Goal: Task Accomplishment & Management: Manage account settings

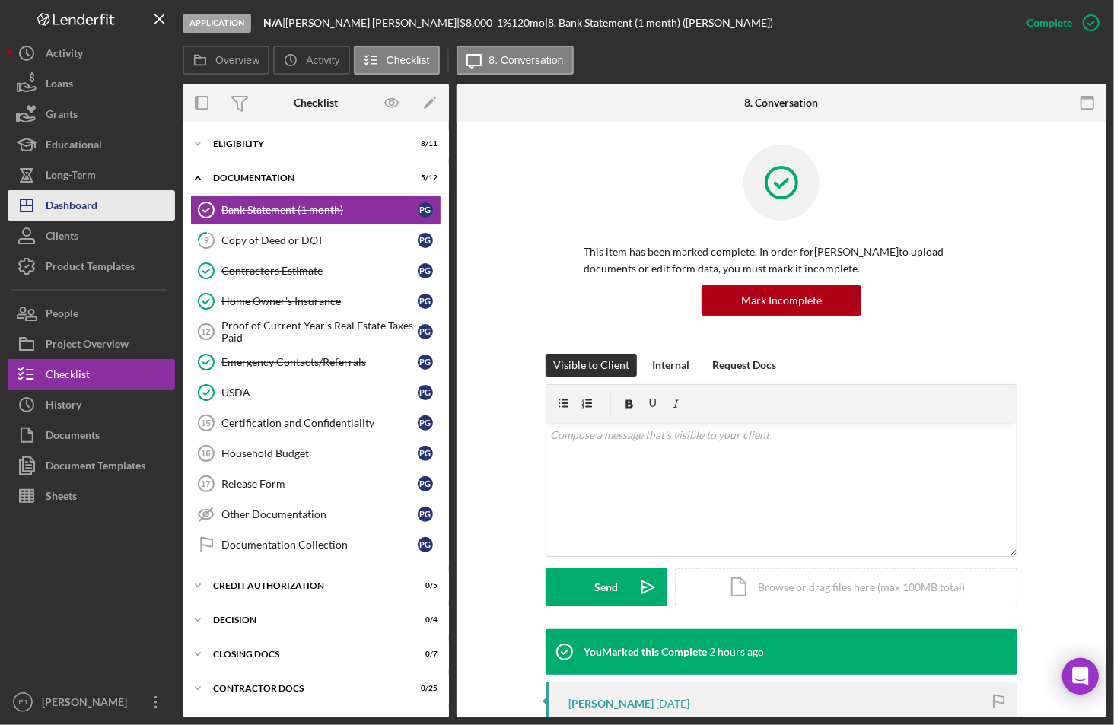
click at [81, 198] on div "Dashboard" at bounding box center [72, 207] width 52 height 34
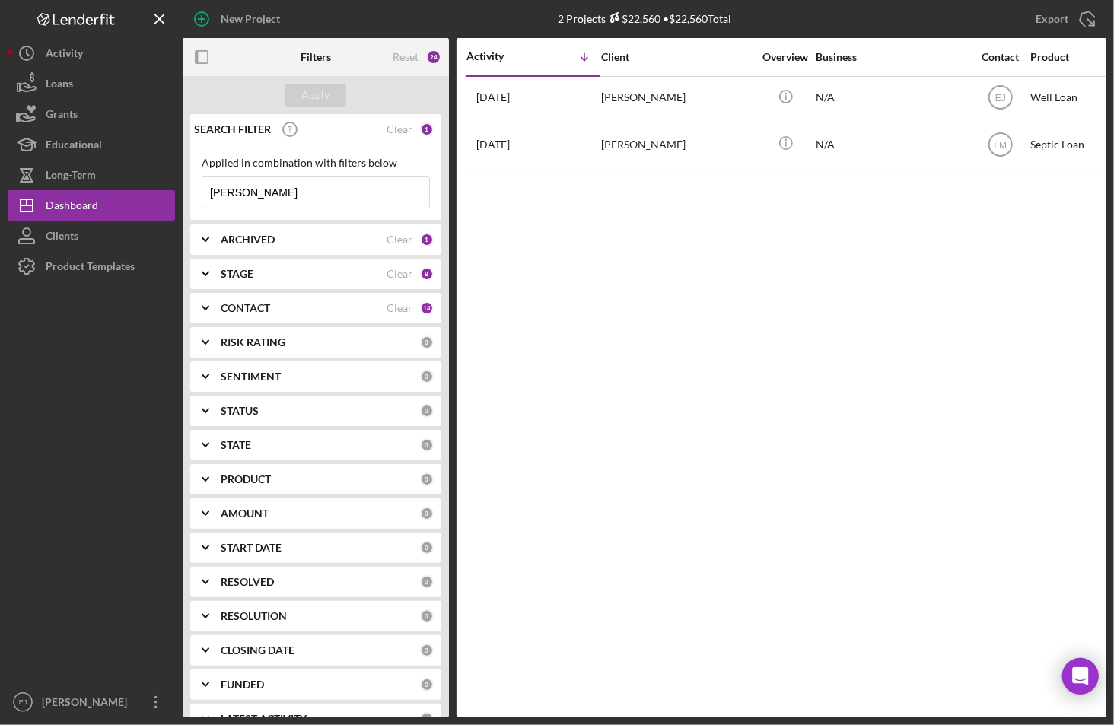
click at [292, 189] on input "[PERSON_NAME]" at bounding box center [315, 192] width 227 height 30
type input "M"
click at [323, 95] on div "Apply" at bounding box center [316, 95] width 28 height 23
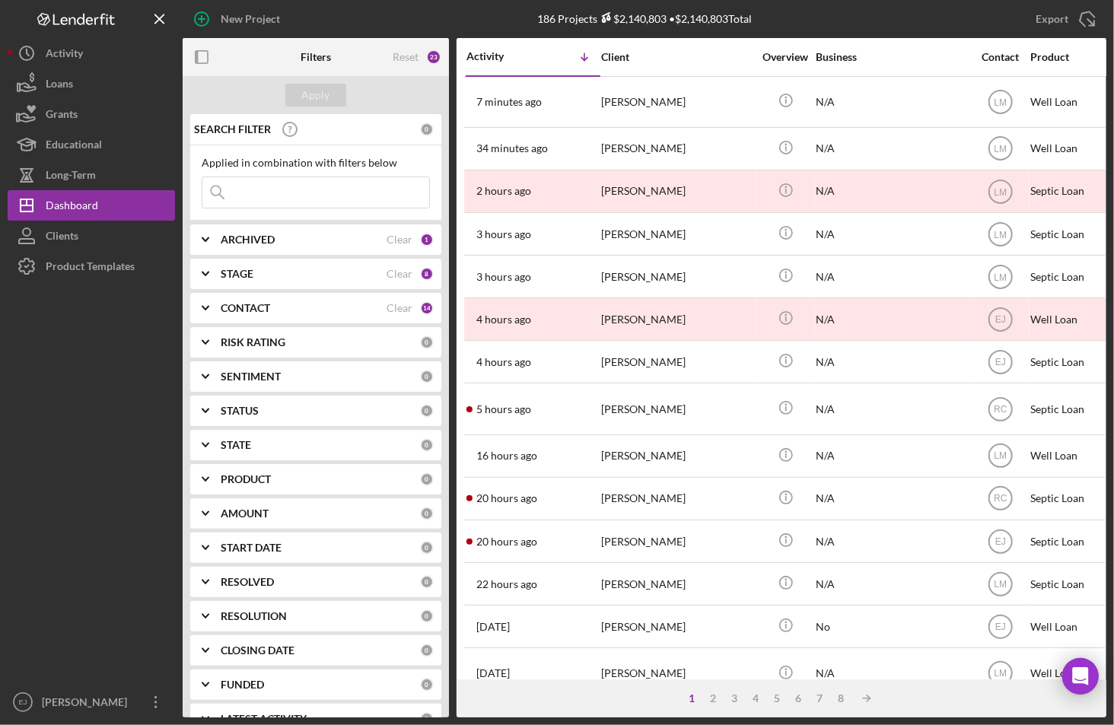
click at [698, 693] on div "1" at bounding box center [691, 698] width 21 height 12
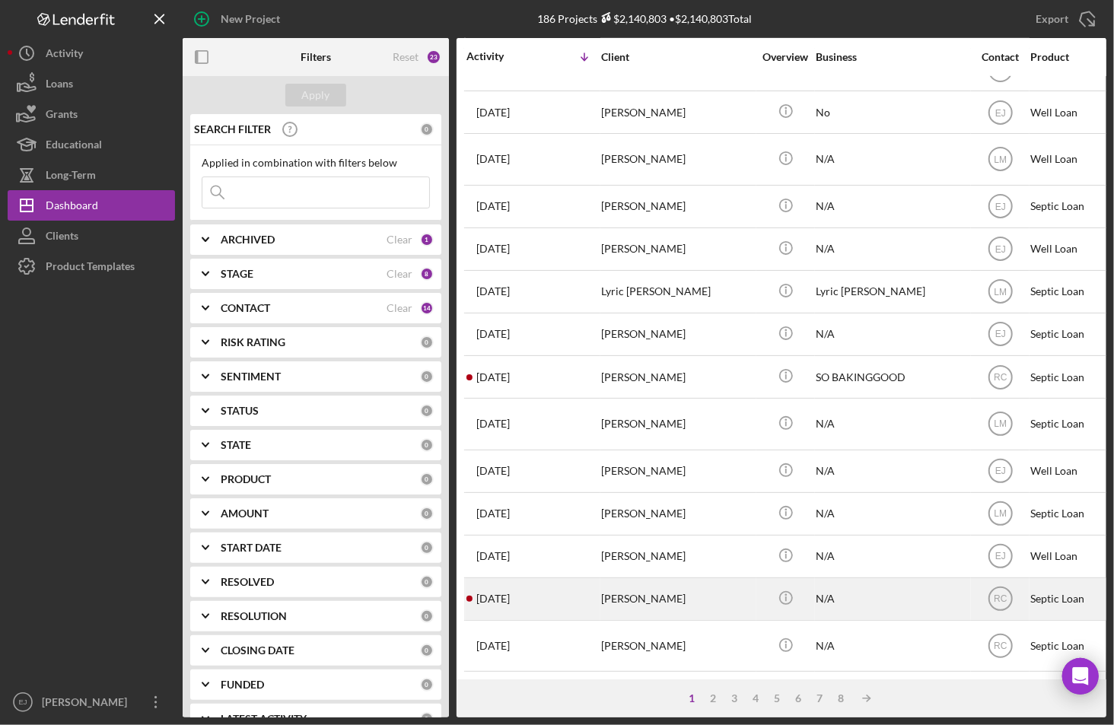
click at [711, 594] on div "Joshua Gibbs" at bounding box center [677, 599] width 152 height 40
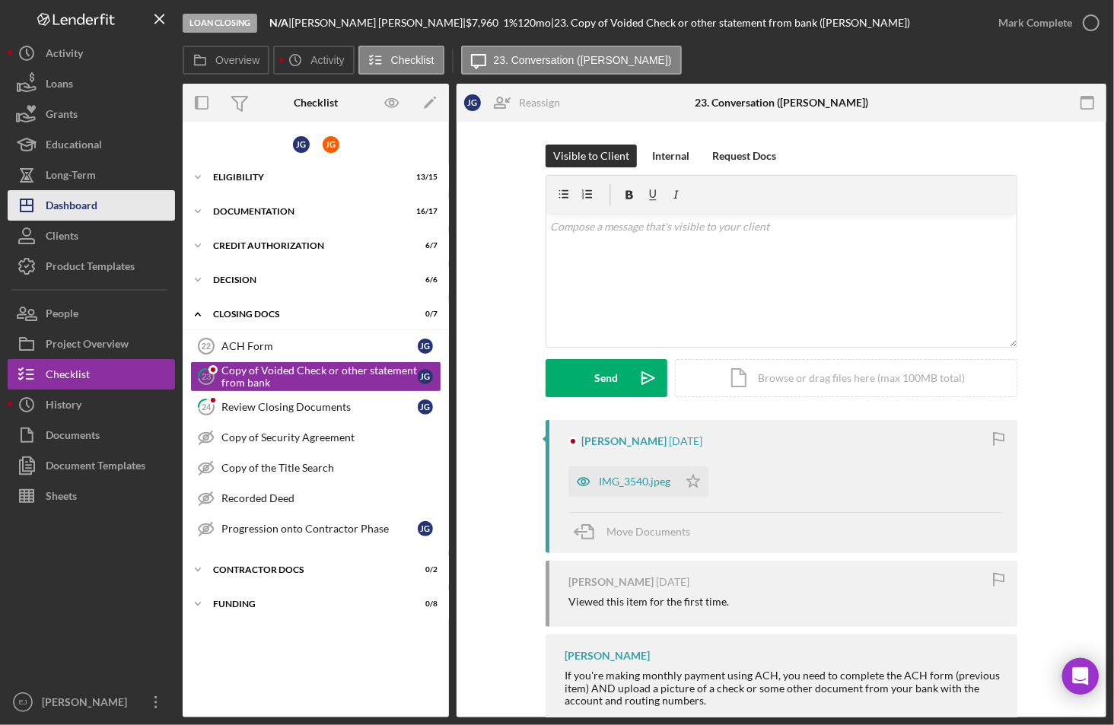
click at [133, 202] on button "Icon/Dashboard Dashboard" at bounding box center [91, 205] width 167 height 30
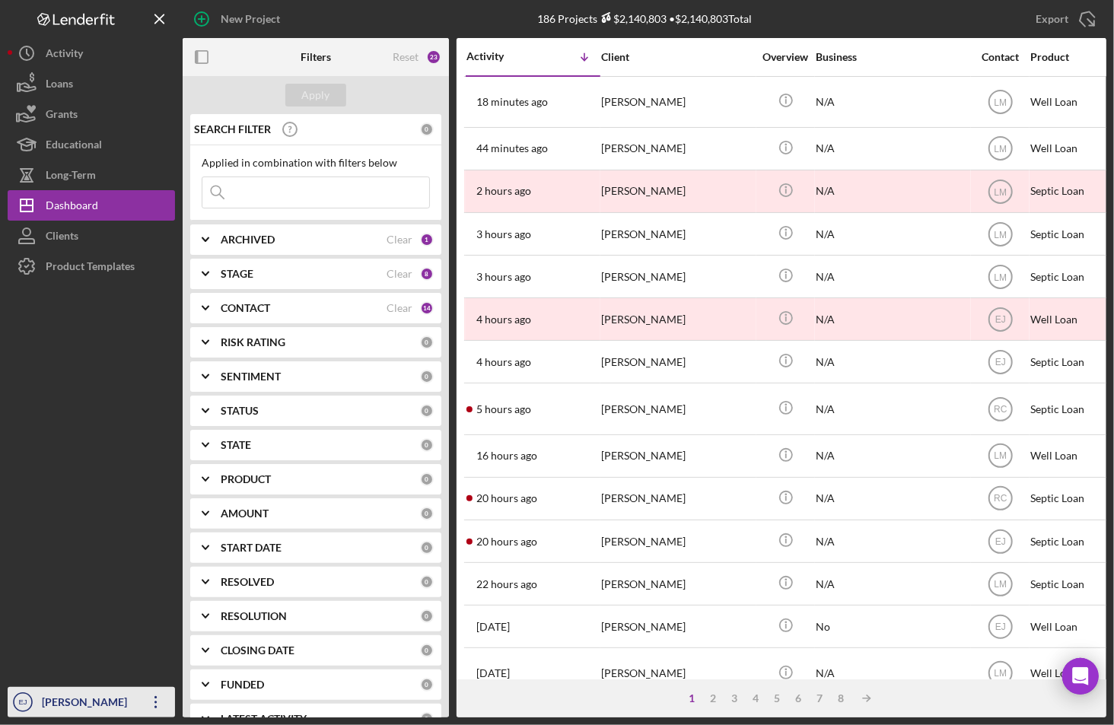
click at [94, 695] on div "Erica Jenkins" at bounding box center [87, 704] width 99 height 34
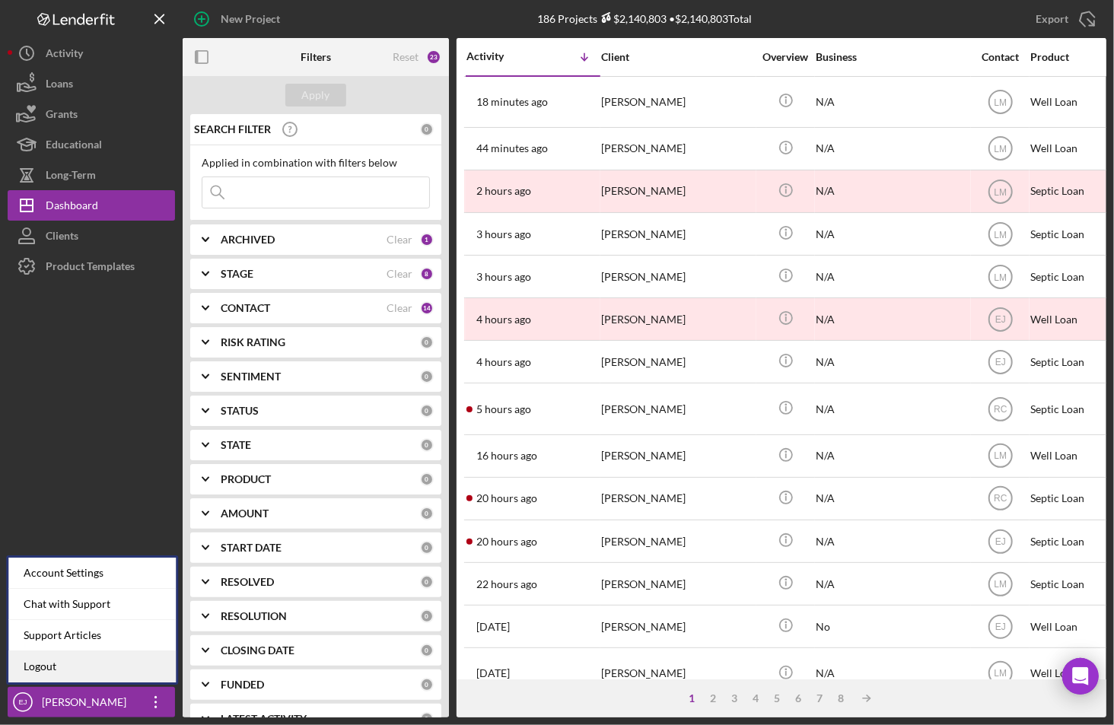
click at [99, 667] on link "Logout" at bounding box center [91, 666] width 167 height 31
